Goal: Transaction & Acquisition: Book appointment/travel/reservation

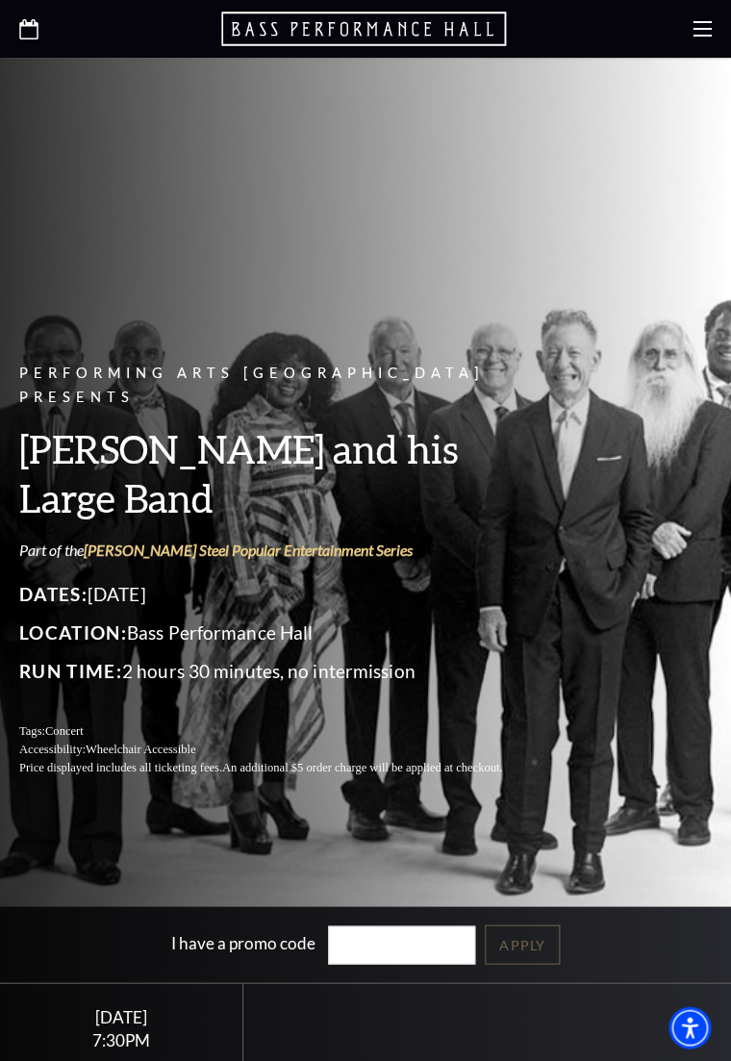
click at [694, 33] on icon at bounding box center [702, 28] width 19 height 19
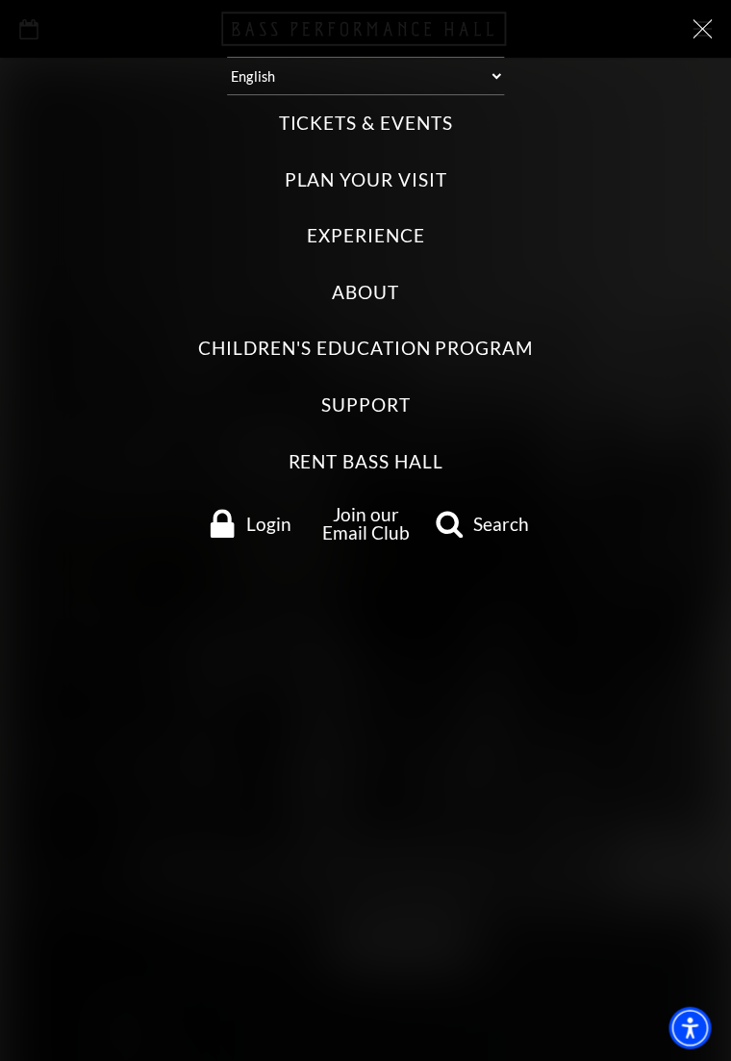
click at [414, 128] on label "Tickets & Events" at bounding box center [365, 124] width 174 height 26
click at [0, 0] on Events "Tickets & Events" at bounding box center [0, 0] width 0 height 0
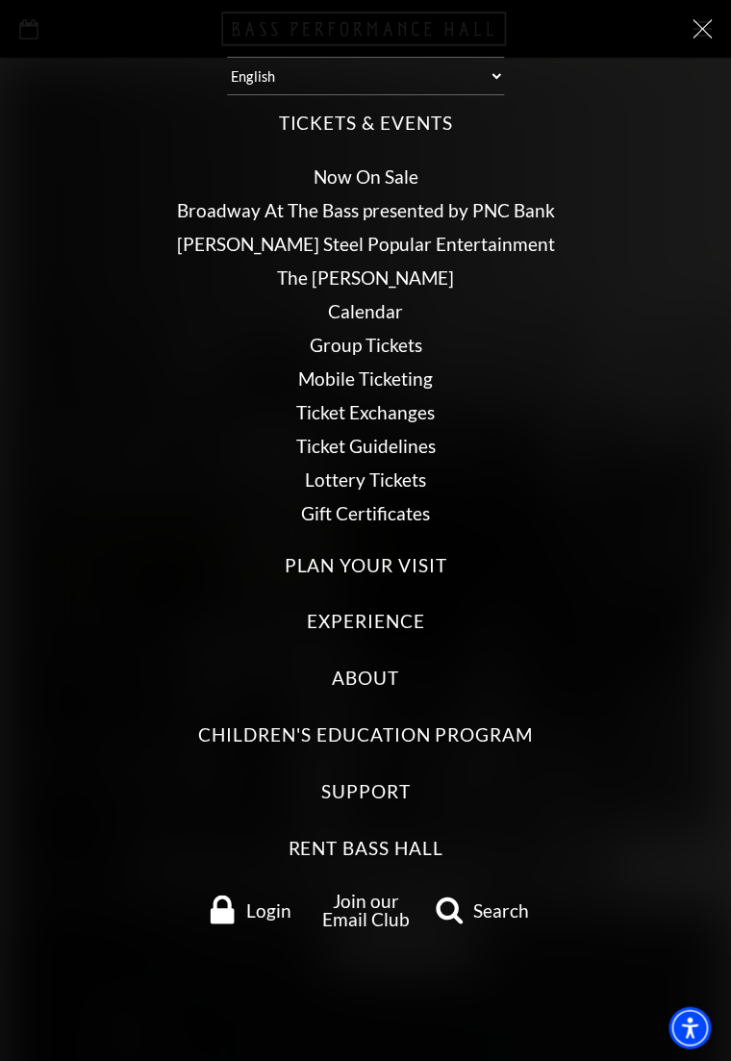
click at [518, 210] on link "Broadway At The Bass presented by PNC Bank" at bounding box center [366, 210] width 378 height 22
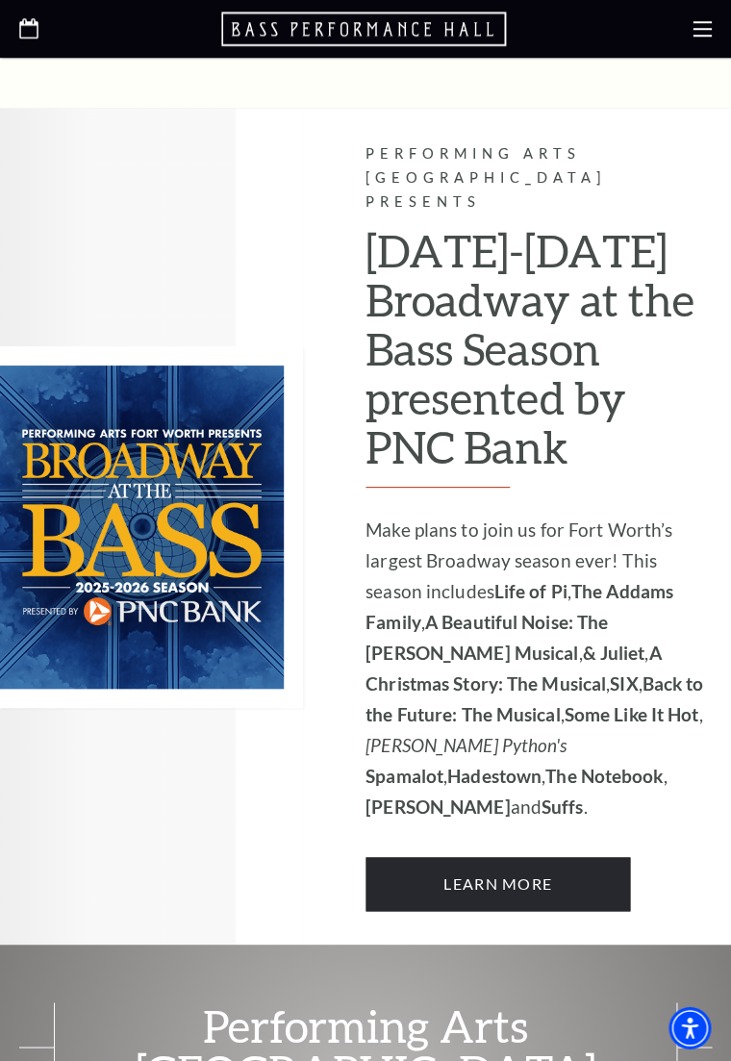
scroll to position [1223, 0]
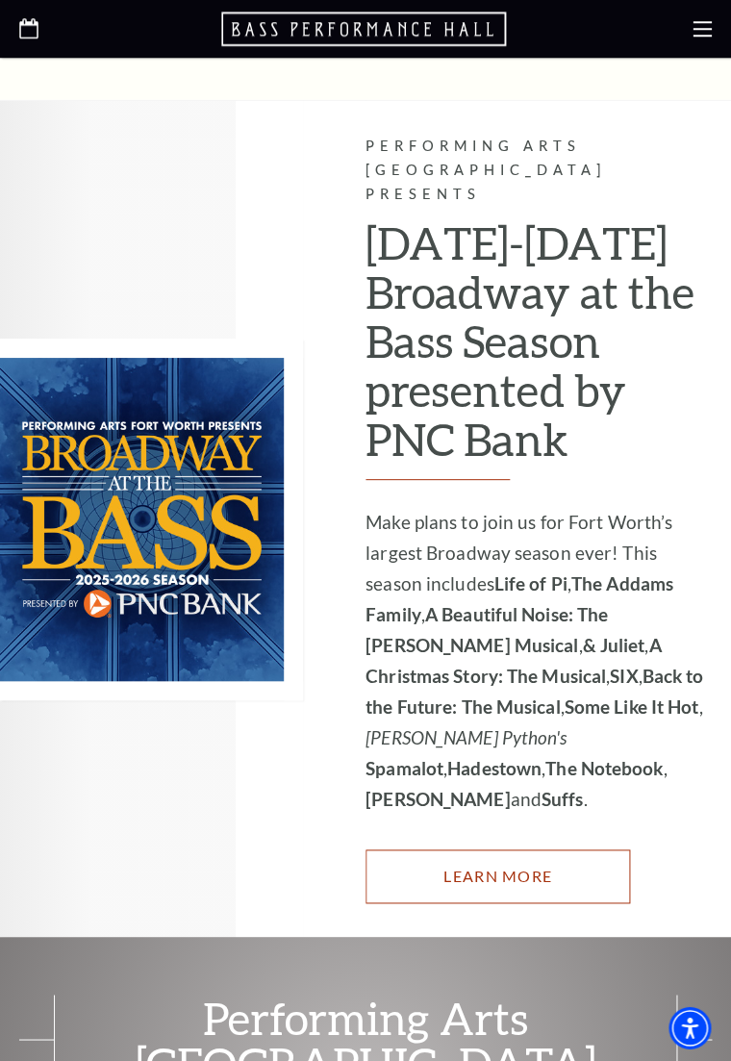
click at [522, 849] on link "Learn More" at bounding box center [498, 876] width 265 height 54
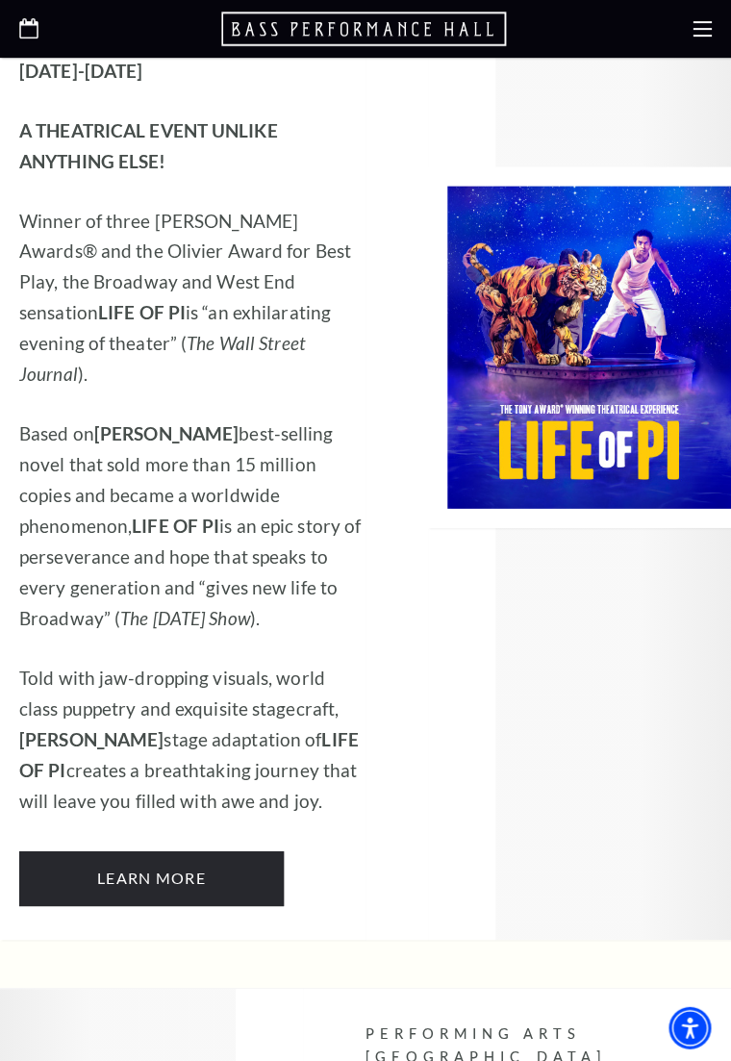
scroll to position [2198, 0]
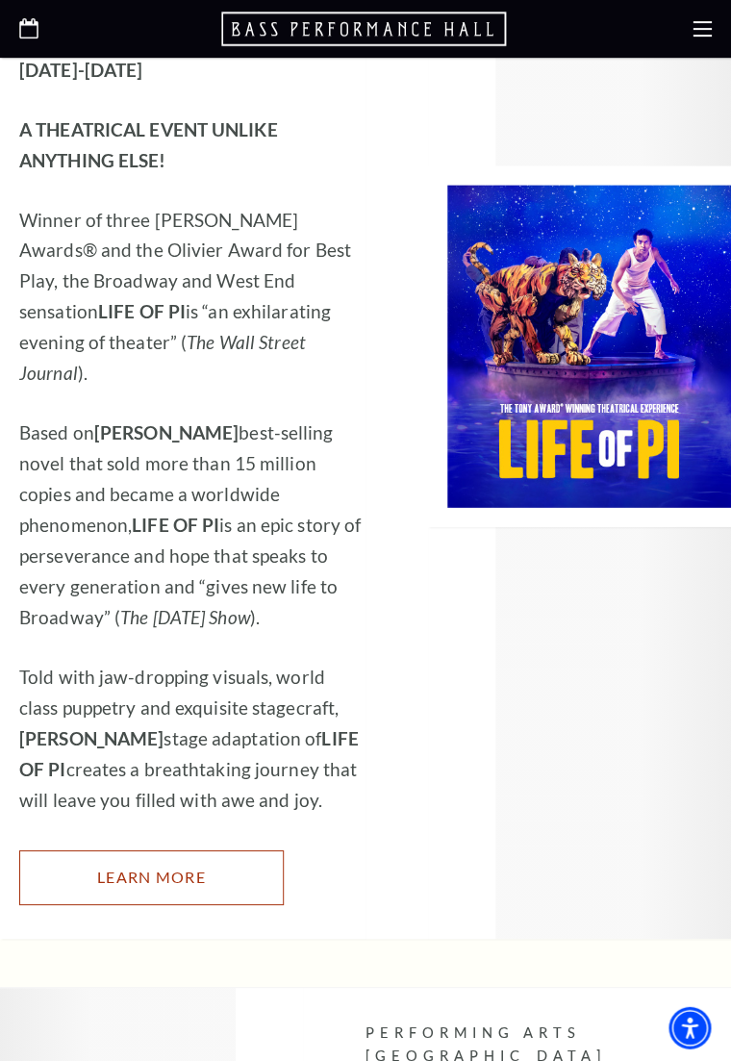
click at [184, 849] on link "Learn More" at bounding box center [151, 876] width 265 height 54
